Goal: Task Accomplishment & Management: Use online tool/utility

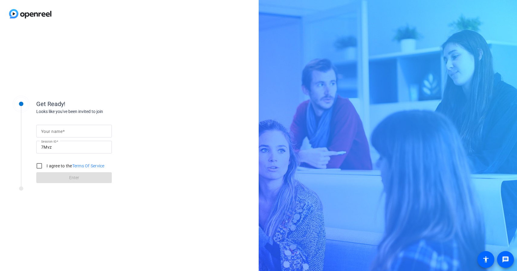
click at [81, 130] on input "Your name" at bounding box center [74, 131] width 66 height 7
type input "[PERSON_NAME]"
drag, startPoint x: 41, startPoint y: 166, endPoint x: 44, endPoint y: 169, distance: 3.4
click at [41, 166] on input "I agree to the Terms Of Service" at bounding box center [39, 166] width 12 height 12
checkbox input "true"
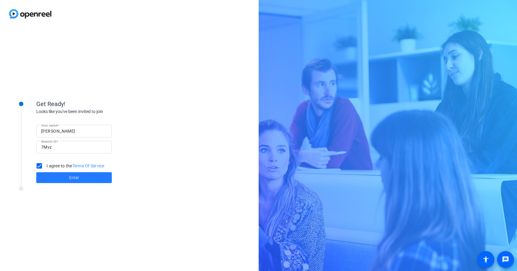
click at [65, 176] on span at bounding box center [74, 177] width 76 height 15
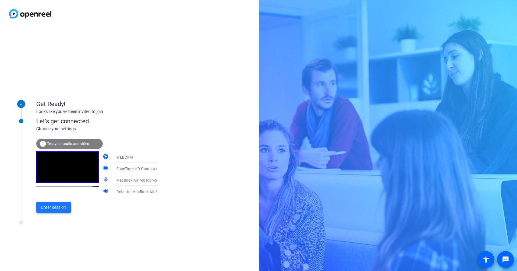
click at [53, 207] on span "Enter session" at bounding box center [53, 207] width 25 height 6
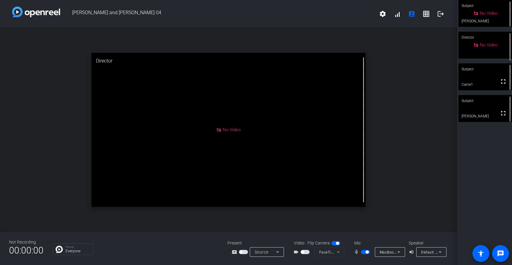
click at [363, 252] on span "button" at bounding box center [365, 252] width 9 height 4
click at [365, 252] on span "button" at bounding box center [365, 252] width 9 height 4
click at [366, 252] on span "button" at bounding box center [367, 252] width 3 height 3
click at [370, 257] on span "button" at bounding box center [370, 257] width 9 height 4
